Goal: Task Accomplishment & Management: Manage account settings

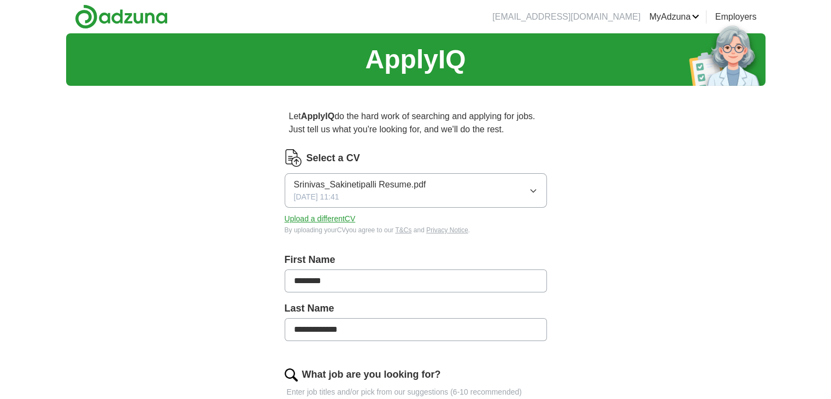
click at [525, 190] on button "Srinivas_Sakinetipalli Resume.pdf [DATE] 11:41" at bounding box center [416, 190] width 262 height 34
click at [339, 154] on label "Select a CV" at bounding box center [334, 158] width 54 height 15
click at [324, 217] on button "Upload a different CV" at bounding box center [320, 218] width 71 height 11
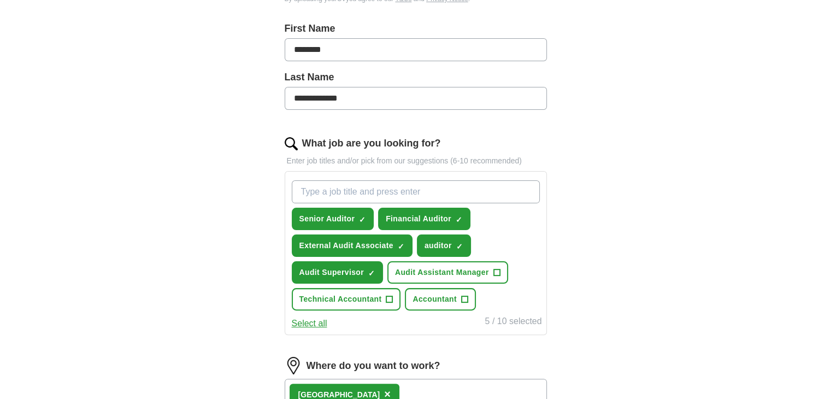
scroll to position [232, 0]
click at [0, 0] on span "×" at bounding box center [0, 0] width 0 height 0
click at [362, 216] on span "+" at bounding box center [363, 218] width 7 height 9
click at [0, 0] on span "×" at bounding box center [0, 0] width 0 height 0
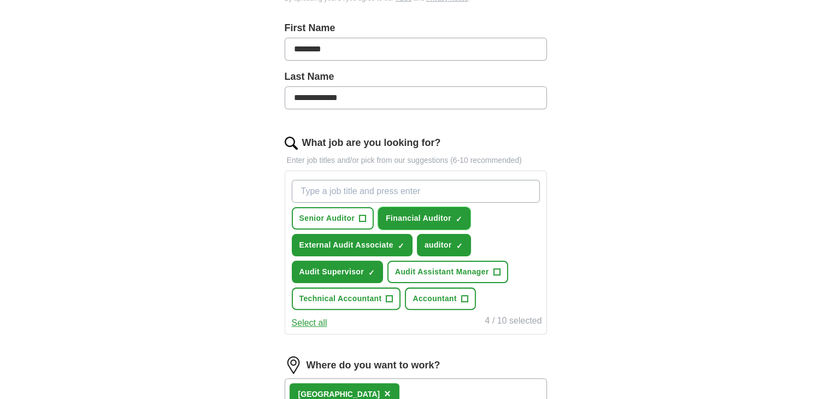
click at [0, 0] on span "×" at bounding box center [0, 0] width 0 height 0
click at [462, 242] on span "✓ ×" at bounding box center [459, 245] width 7 height 7
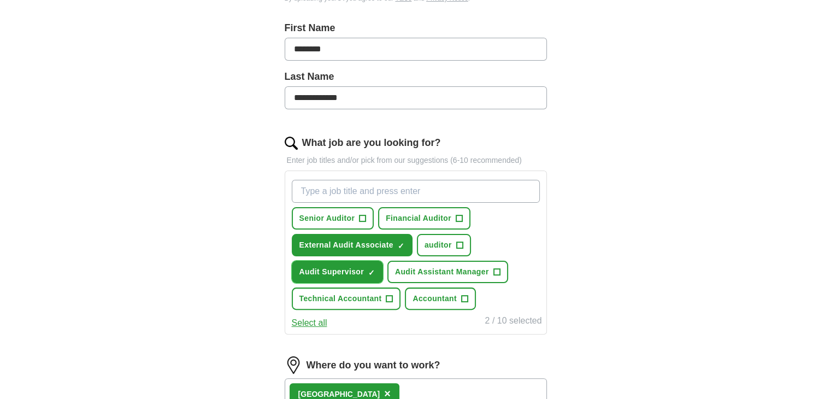
click at [0, 0] on span "×" at bounding box center [0, 0] width 0 height 0
click at [333, 186] on input "What job are you looking for?" at bounding box center [416, 191] width 248 height 23
type input "audit assistant"
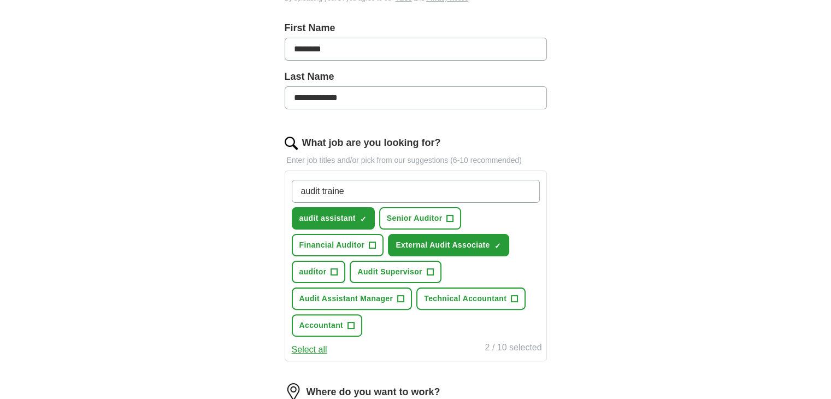
type input "audit trainee"
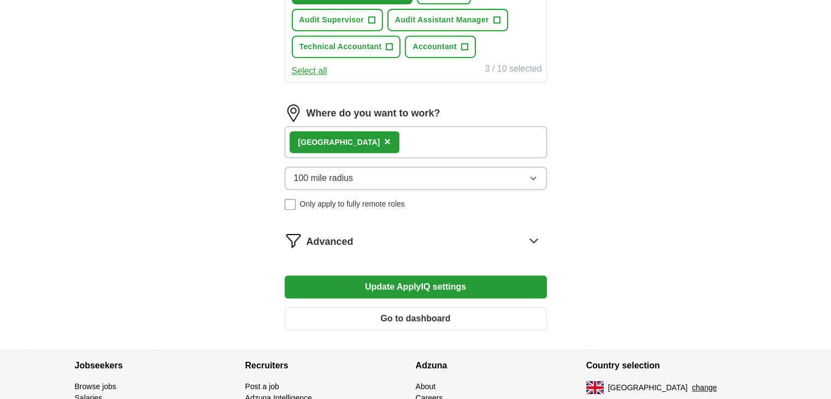
scroll to position [513, 0]
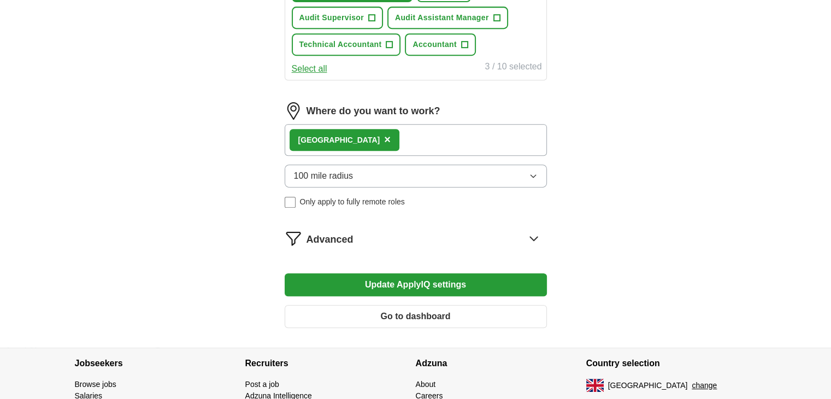
click at [380, 274] on button "Update ApplyIQ settings" at bounding box center [416, 284] width 262 height 23
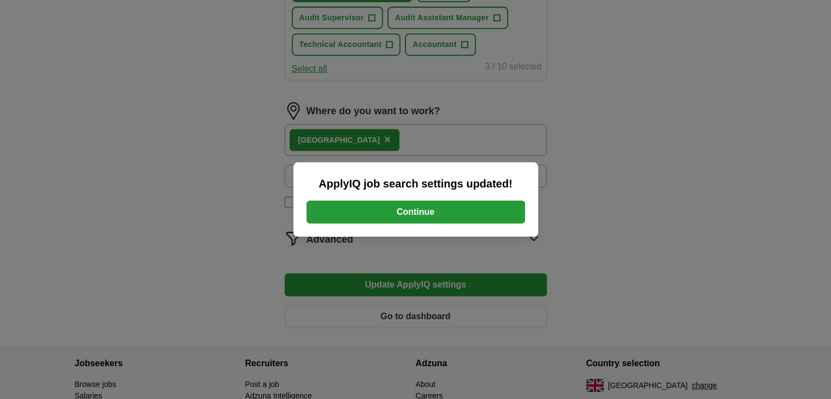
click at [382, 222] on button "Continue" at bounding box center [416, 212] width 219 height 23
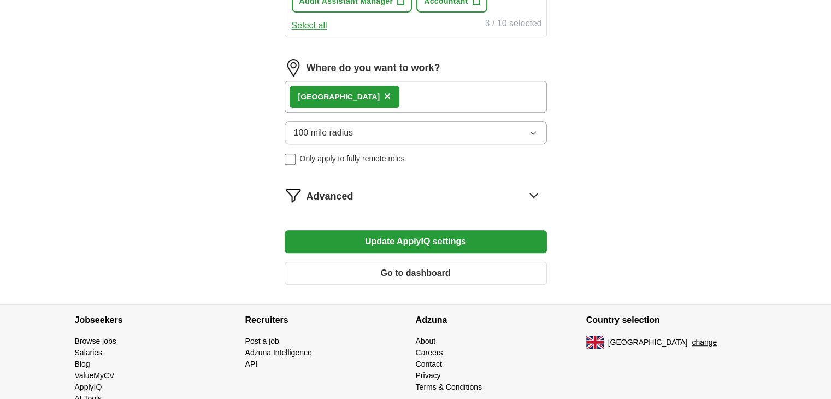
scroll to position [526, 0]
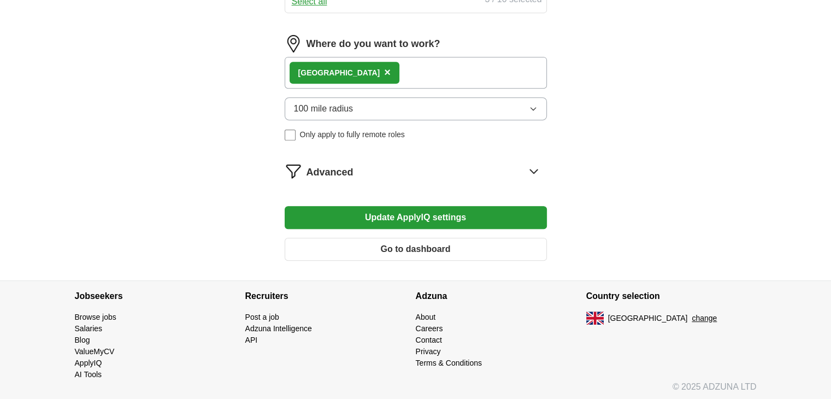
click at [523, 175] on div "Advanced" at bounding box center [427, 170] width 240 height 17
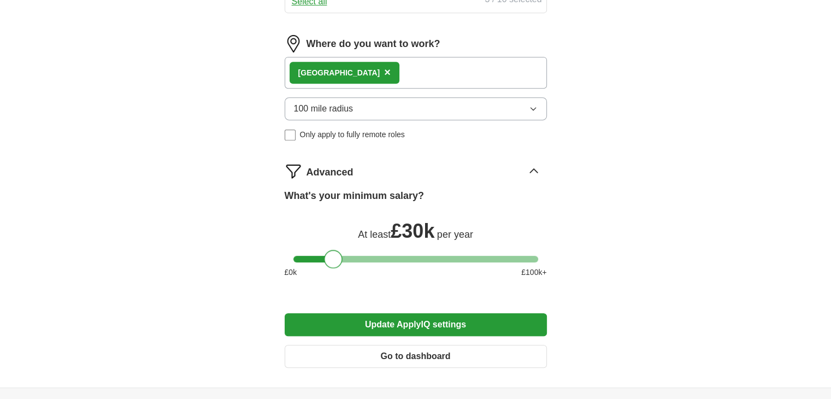
drag, startPoint x: 355, startPoint y: 254, endPoint x: 332, endPoint y: 256, distance: 22.6
click at [332, 256] on div at bounding box center [333, 259] width 19 height 19
click at [372, 321] on button "Update ApplyIQ settings" at bounding box center [416, 324] width 262 height 23
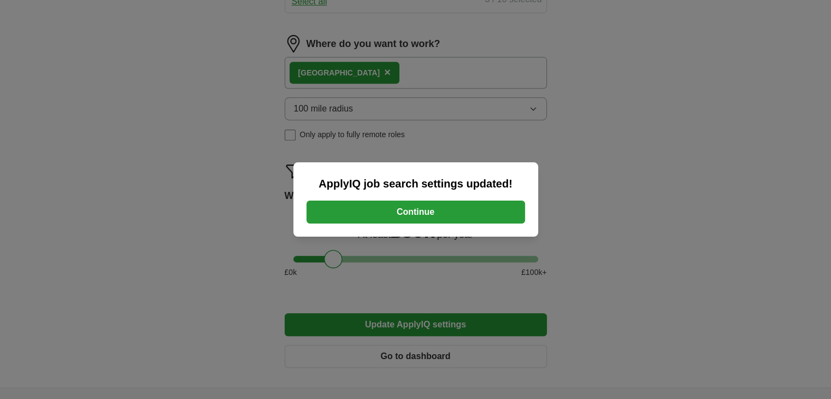
click at [400, 215] on button "Continue" at bounding box center [416, 212] width 219 height 23
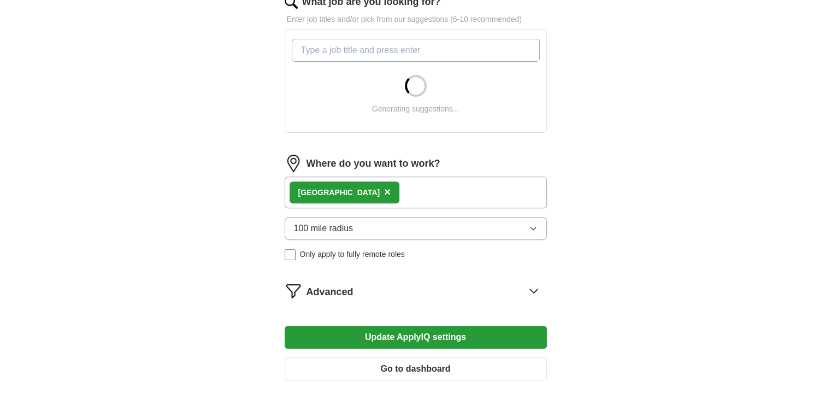
scroll to position [412, 0]
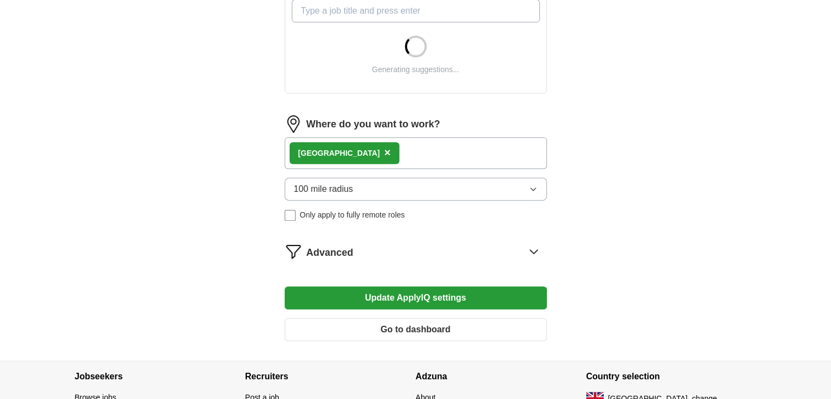
click at [372, 300] on button "Update ApplyIQ settings" at bounding box center [416, 297] width 262 height 23
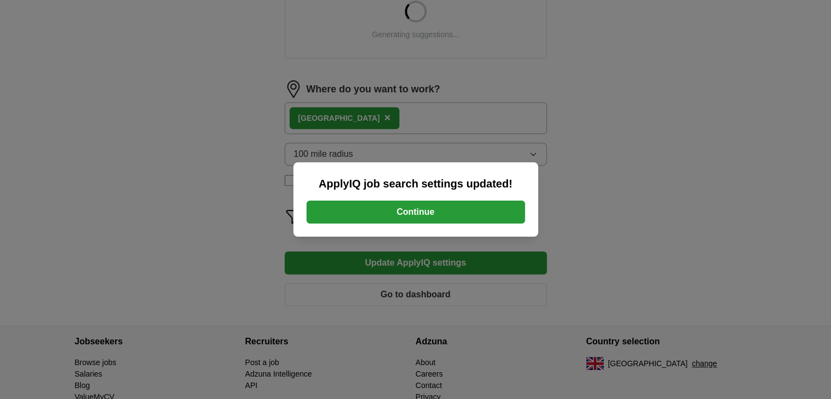
scroll to position [494, 0]
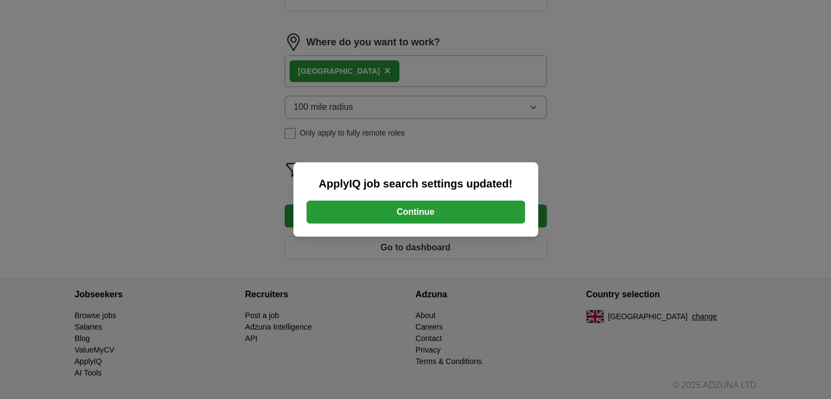
click at [400, 217] on button "Continue" at bounding box center [416, 212] width 219 height 23
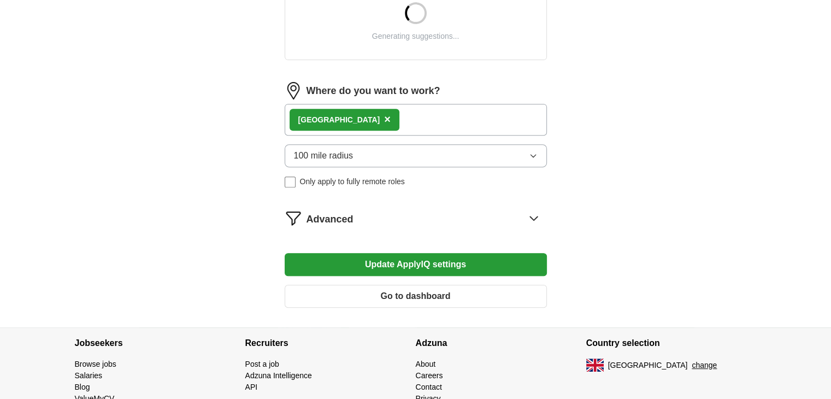
scroll to position [494, 0]
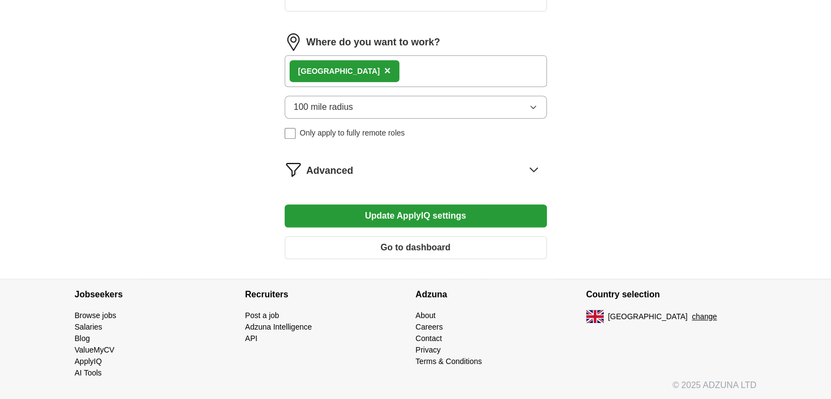
click at [393, 171] on div "Advanced" at bounding box center [427, 169] width 240 height 17
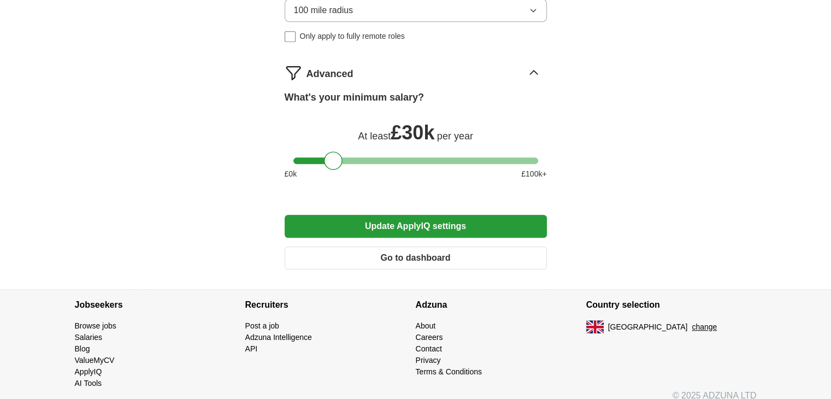
scroll to position [713, 0]
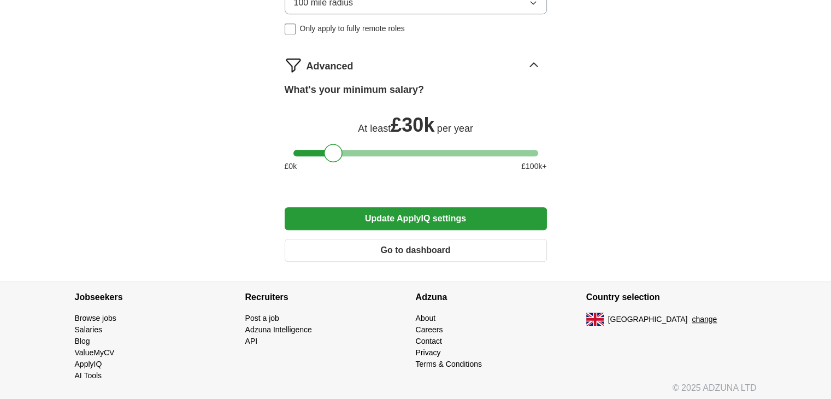
click at [415, 220] on button "Update ApplyIQ settings" at bounding box center [416, 218] width 262 height 23
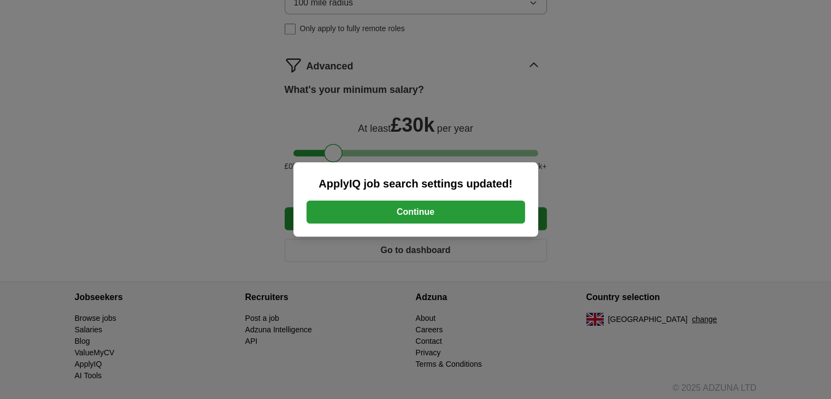
click at [405, 206] on button "Continue" at bounding box center [416, 212] width 219 height 23
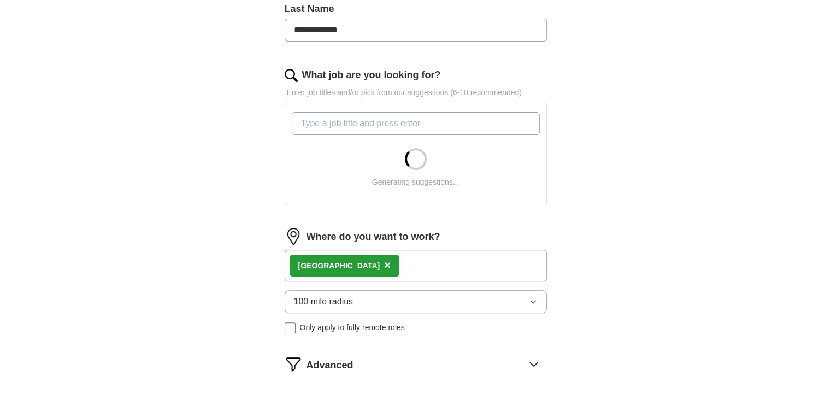
scroll to position [298, 0]
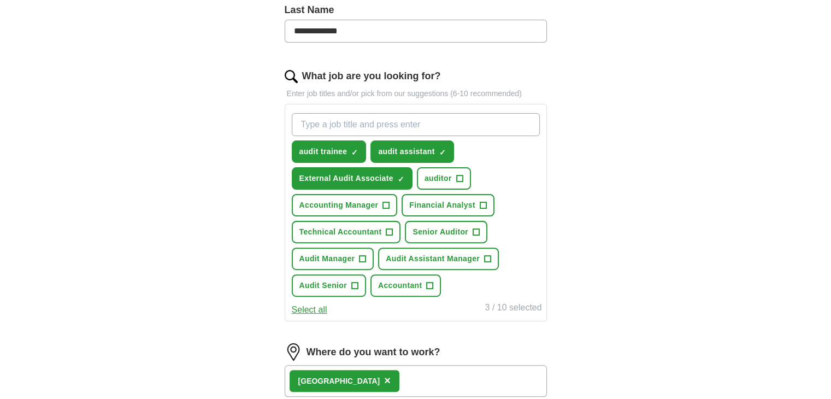
click at [372, 122] on input "What job are you looking for?" at bounding box center [416, 124] width 248 height 23
type input "internal audit associate"
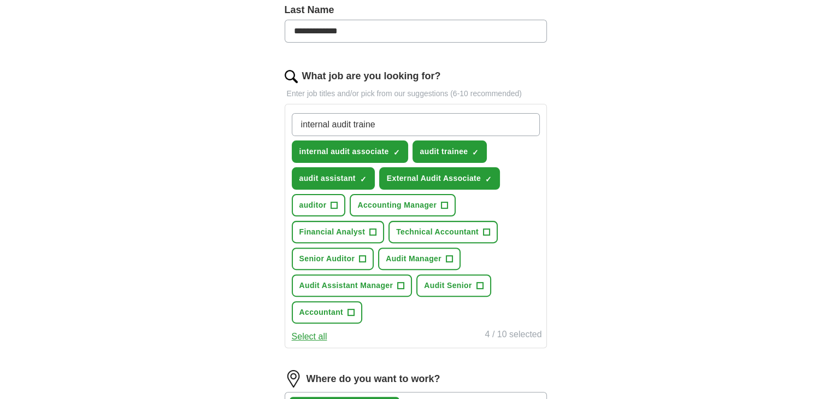
type input "internal audit trainee"
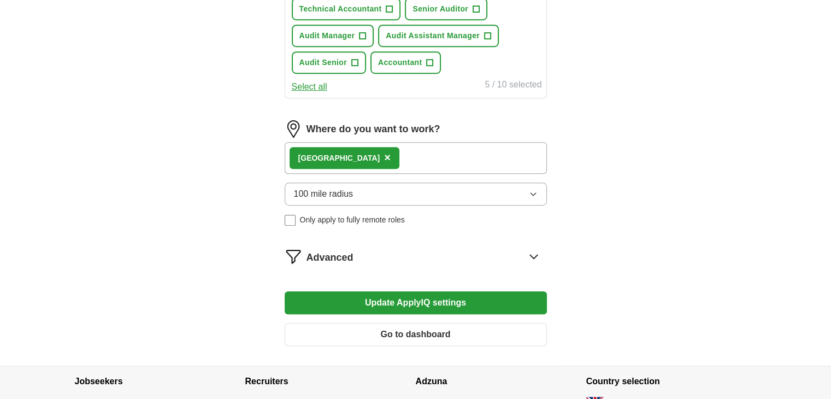
scroll to position [549, 0]
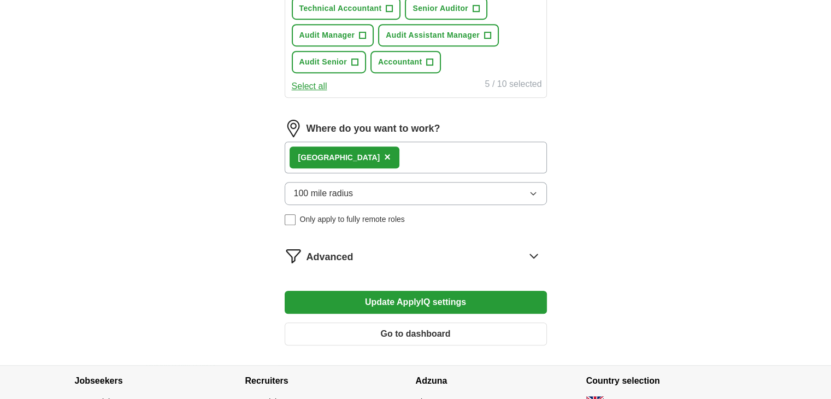
click at [409, 304] on button "Update ApplyIQ settings" at bounding box center [416, 302] width 262 height 23
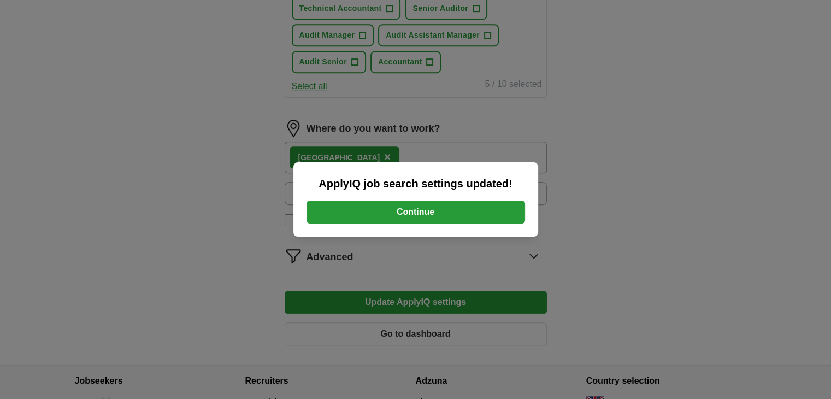
click at [399, 217] on button "Continue" at bounding box center [416, 212] width 219 height 23
